Goal: Contribute content: Contribute content

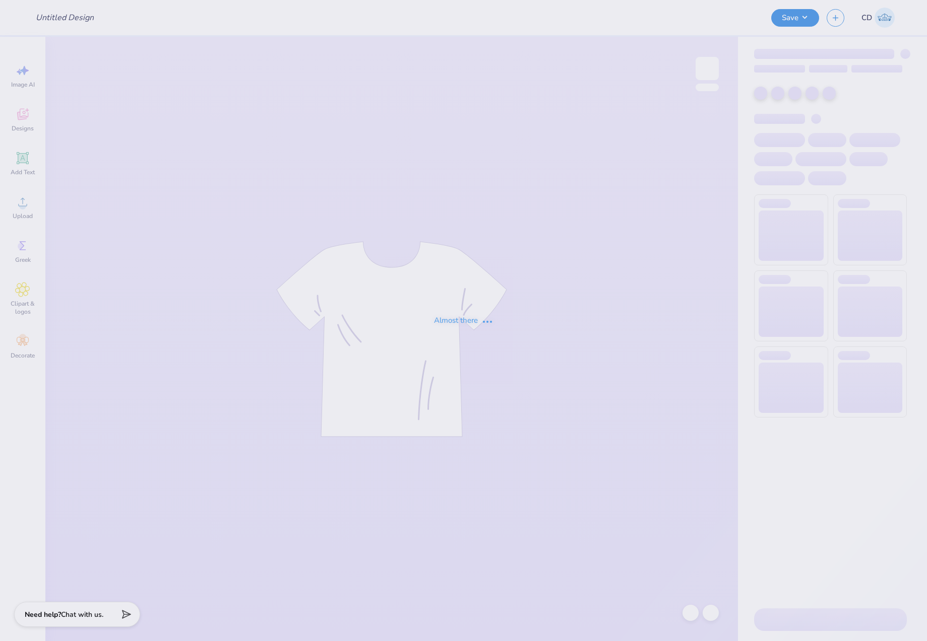
type input "Theta Chi Fall Rush merch"
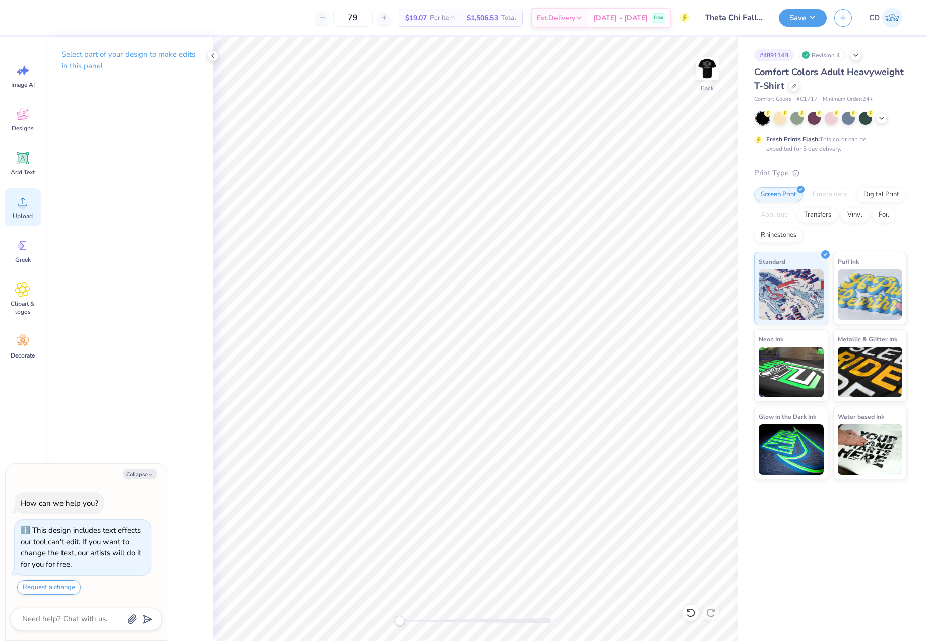
click at [13, 211] on div "Upload" at bounding box center [23, 207] width 36 height 38
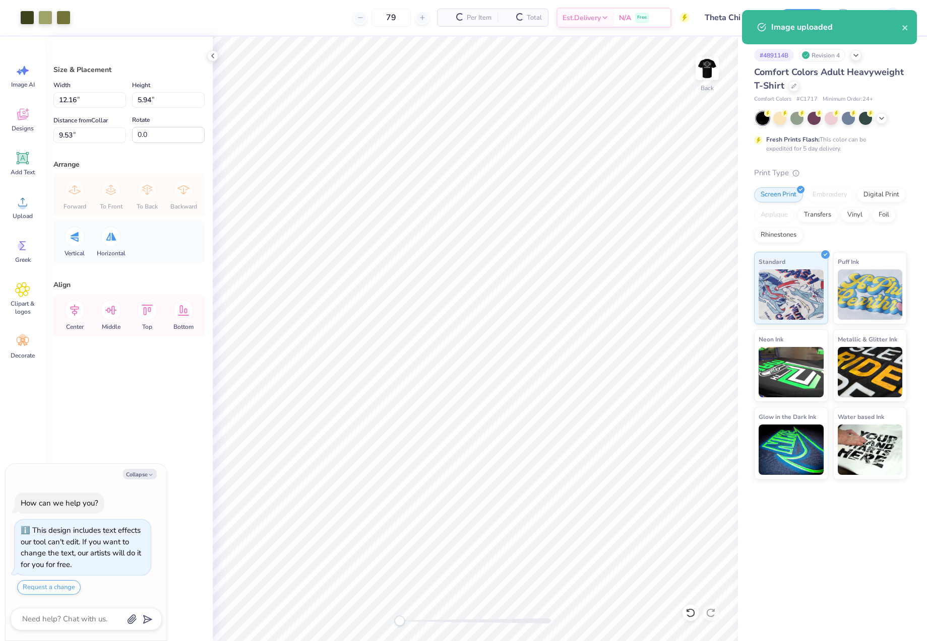
type textarea "x"
drag, startPoint x: 88, startPoint y: 103, endPoint x: 44, endPoint y: 105, distance: 43.9
click at [45, 104] on div "Art colors 79 $22.34 Per Item $1,764.86 Total Est. Delivery [DATE] - [DATE] Fre…" at bounding box center [463, 320] width 927 height 641
type input "3"
type textarea "x"
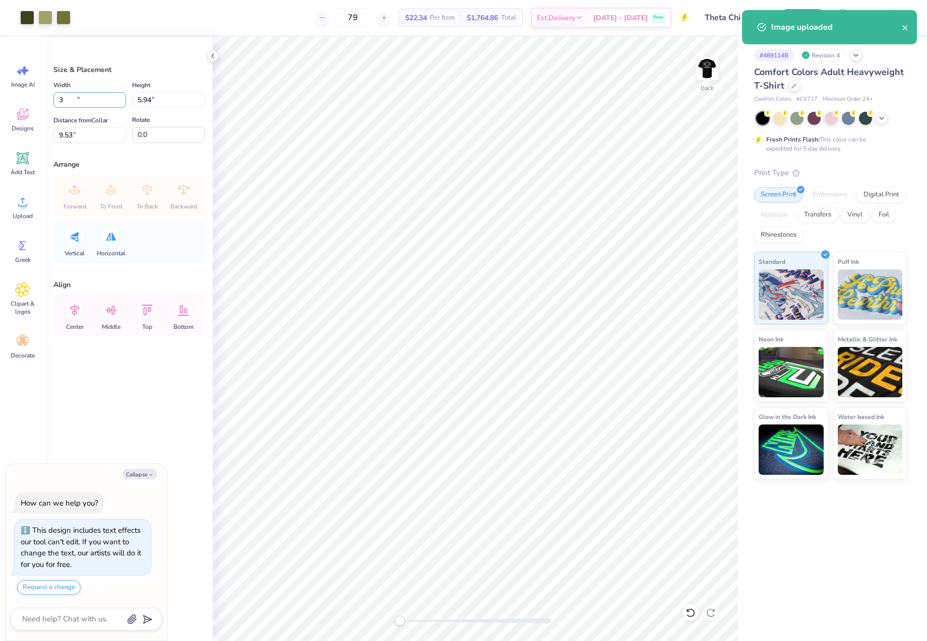
type input "3.00"
type input "1.46"
type input "11.77"
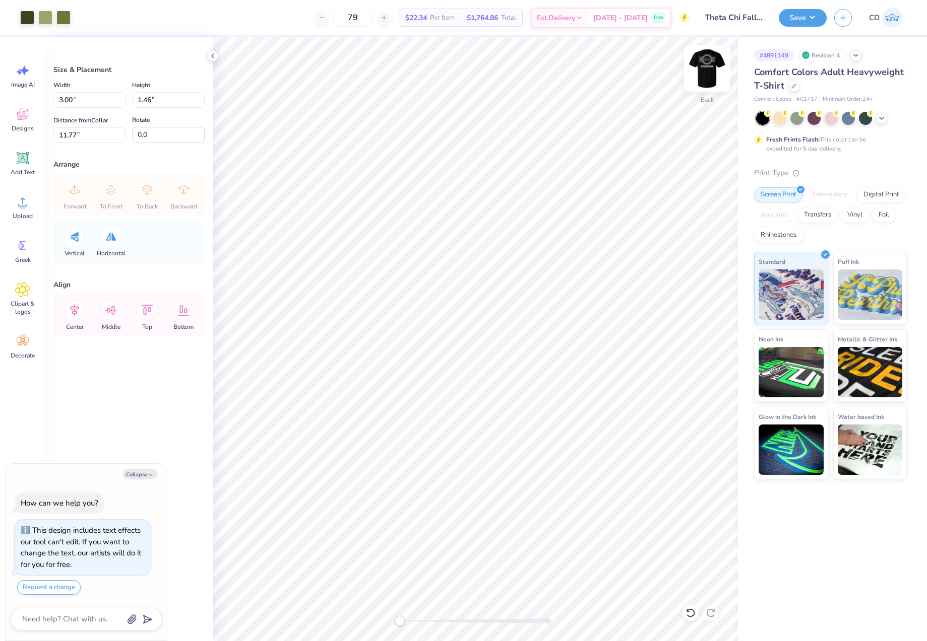
click at [709, 69] on img at bounding box center [707, 68] width 40 height 40
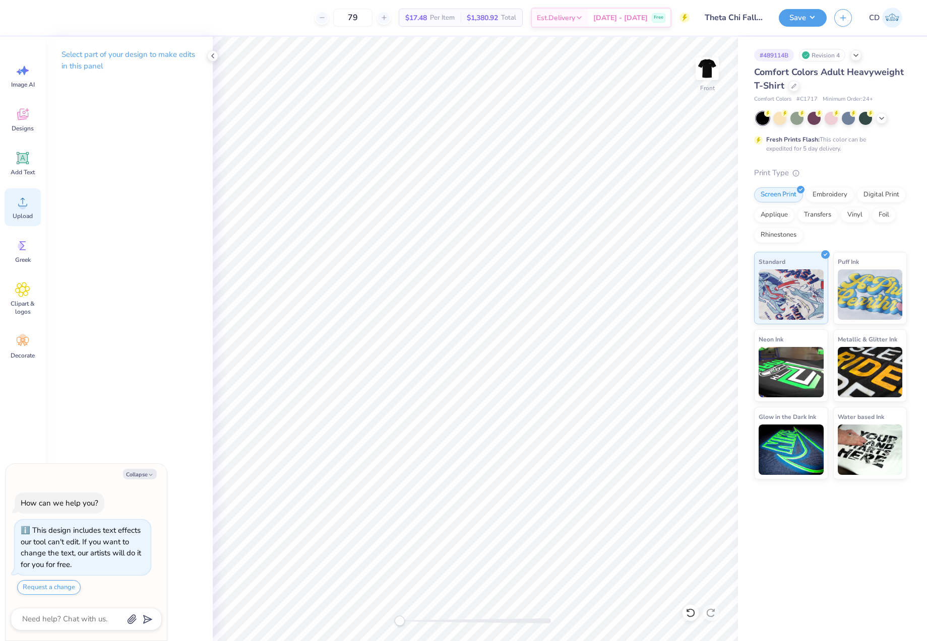
click at [27, 208] on icon at bounding box center [22, 201] width 15 height 15
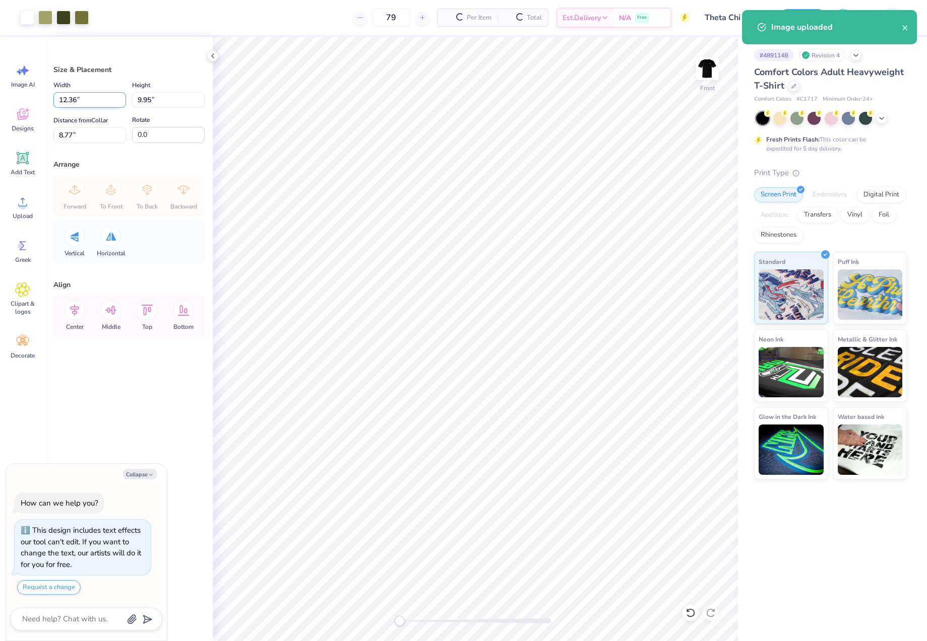
type textarea "x"
drag, startPoint x: 82, startPoint y: 97, endPoint x: 56, endPoint y: 97, distance: 25.7
click at [56, 97] on input "12.36" at bounding box center [89, 100] width 73 height 16
type input "12.5"
type textarea "x"
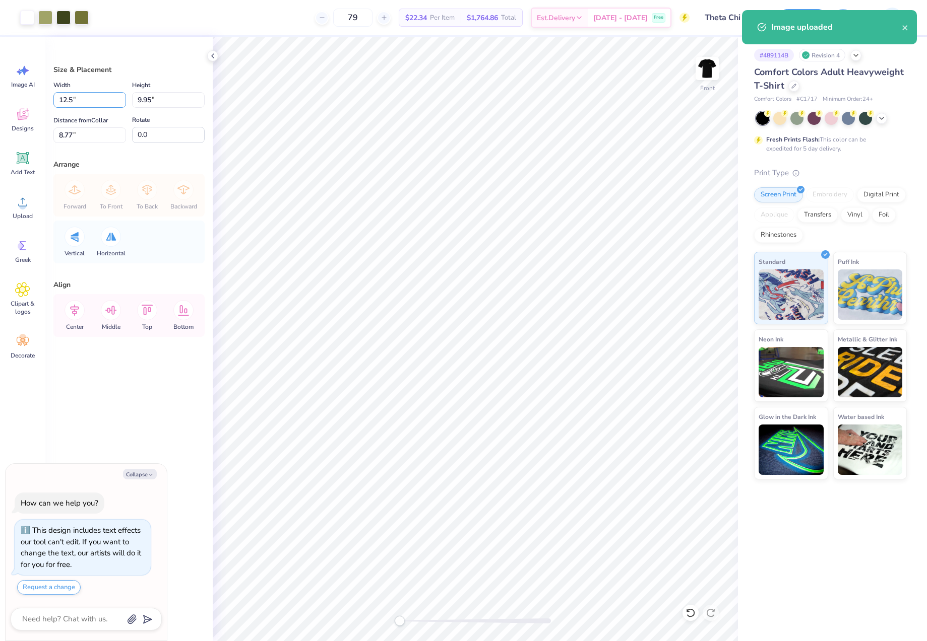
type input "12.50"
type input "10.07"
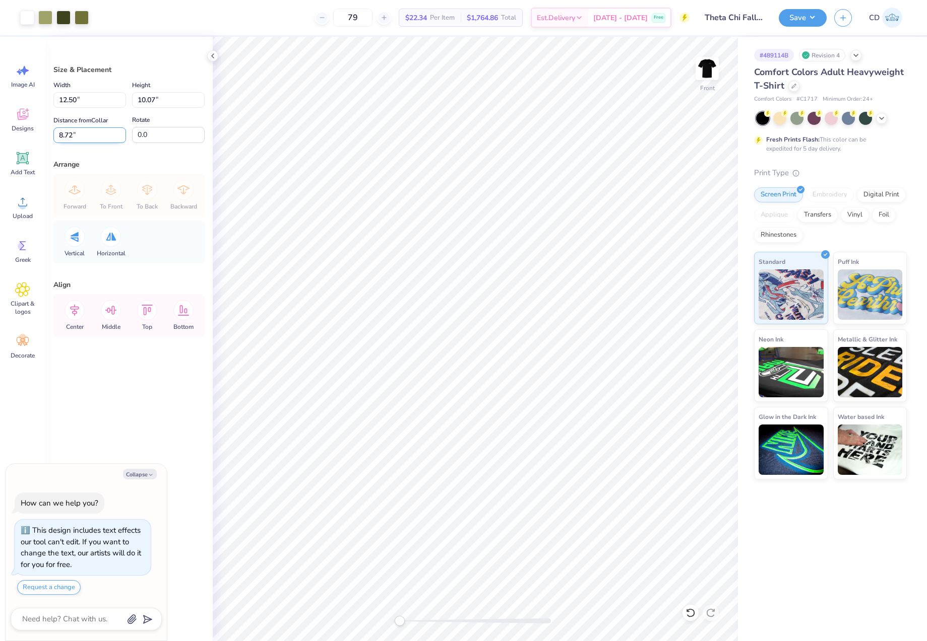
drag, startPoint x: 72, startPoint y: 134, endPoint x: 56, endPoint y: 133, distance: 15.6
click at [56, 133] on input "8.72" at bounding box center [89, 135] width 73 height 16
type input "3"
click at [799, 17] on button "Save" at bounding box center [802, 17] width 48 height 18
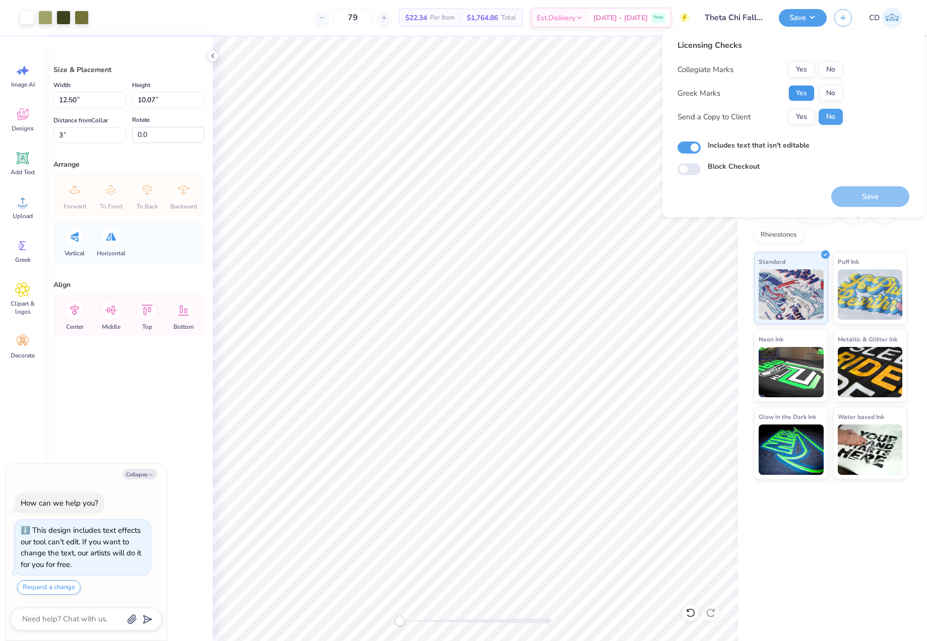
click at [799, 91] on button "Yes" at bounding box center [801, 93] width 26 height 16
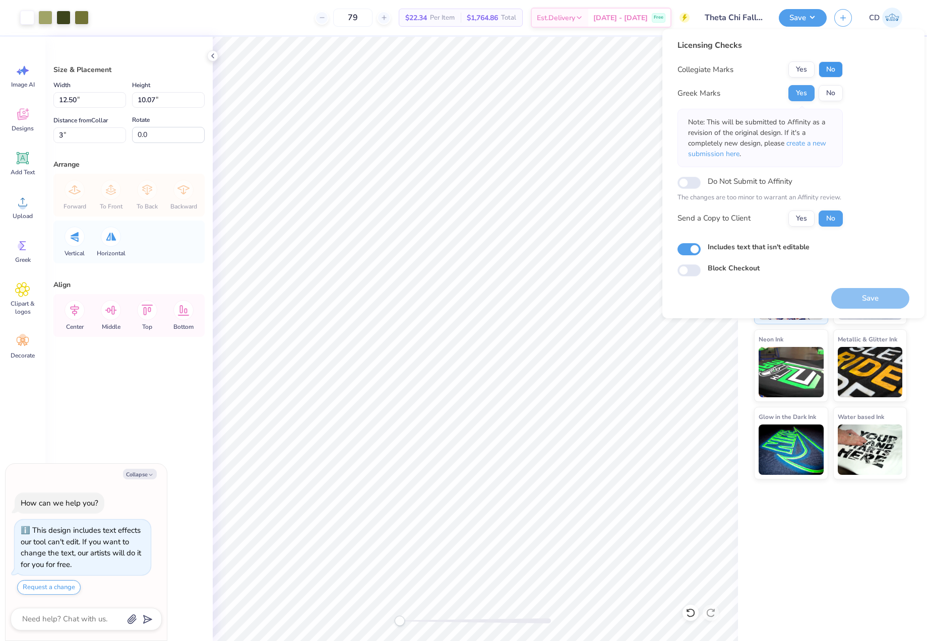
click at [826, 67] on button "No" at bounding box center [830, 69] width 24 height 16
click at [820, 145] on span "create a new submission here" at bounding box center [757, 149] width 138 height 20
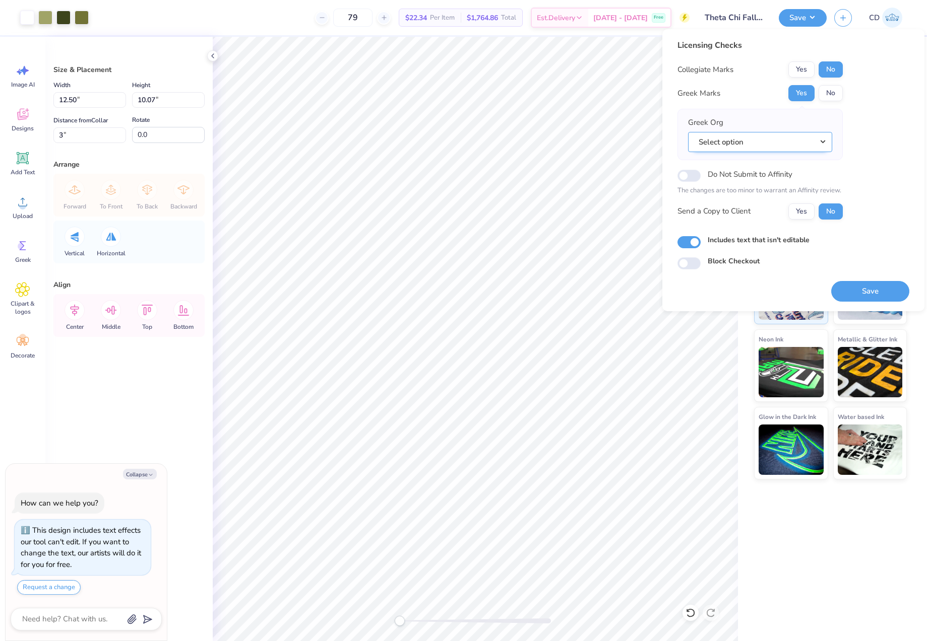
click at [827, 142] on button "Select option" at bounding box center [760, 142] width 144 height 21
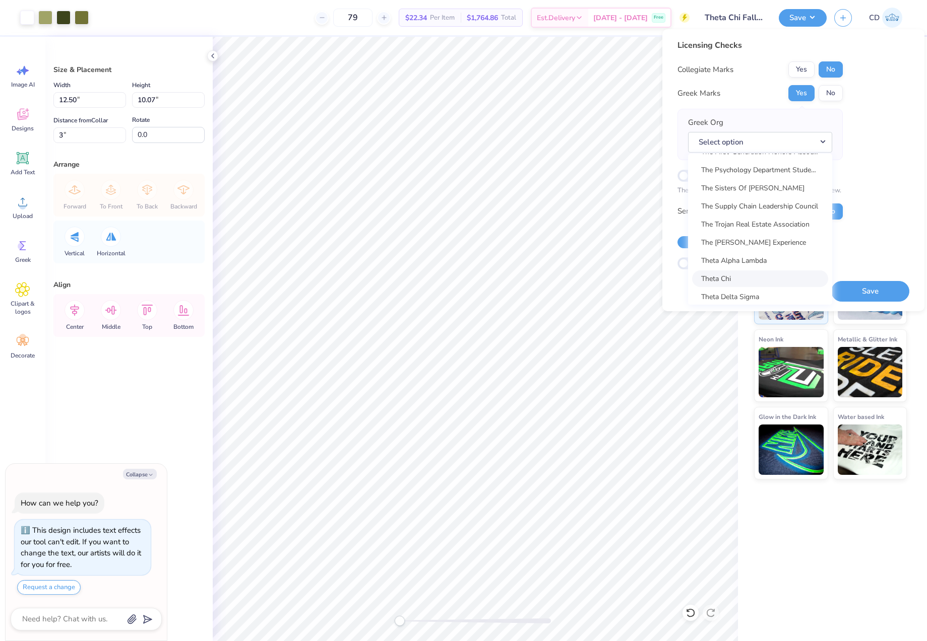
click at [756, 278] on link "Theta Chi" at bounding box center [760, 279] width 136 height 17
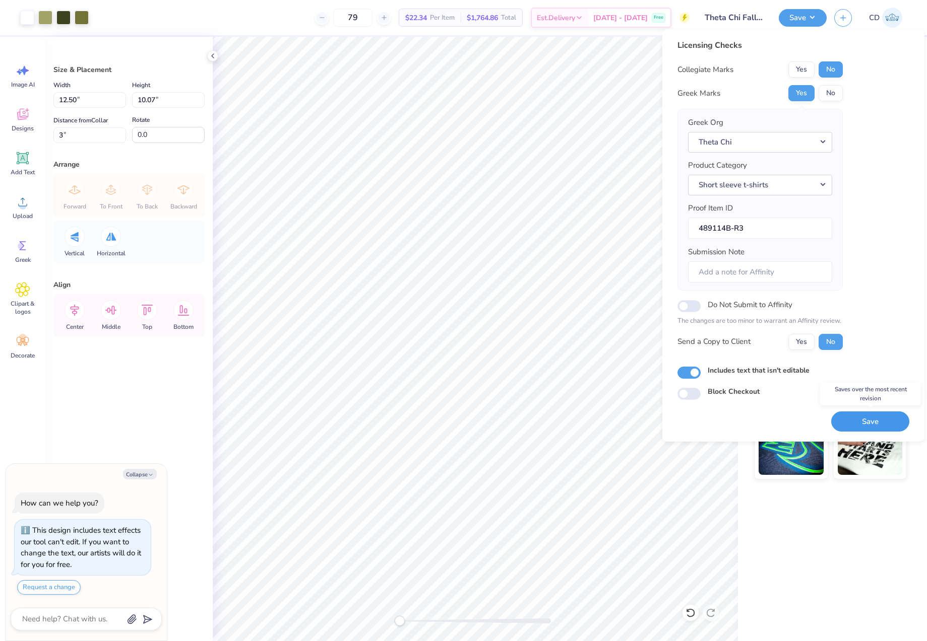
click at [871, 421] on button "Save" at bounding box center [870, 422] width 78 height 21
type textarea "x"
